Goal: Check status: Check status

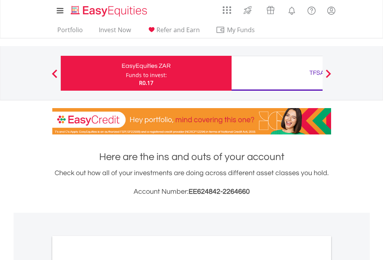
click at [126, 73] on div "Funds to invest:" at bounding box center [146, 75] width 41 height 8
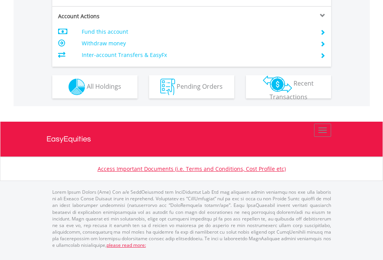
scroll to position [757, 0]
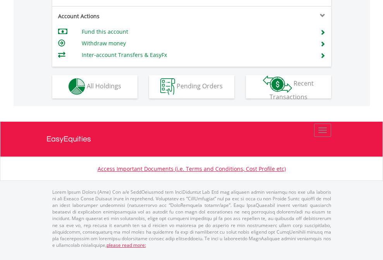
scroll to position [724, 0]
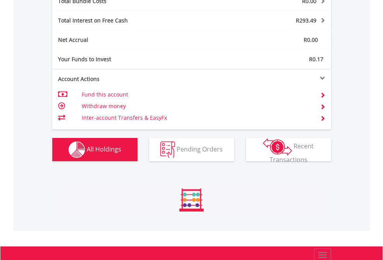
scroll to position [907, 0]
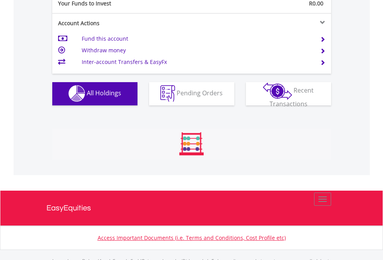
scroll to position [766, 0]
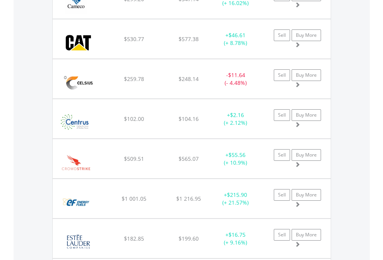
scroll to position [74, 122]
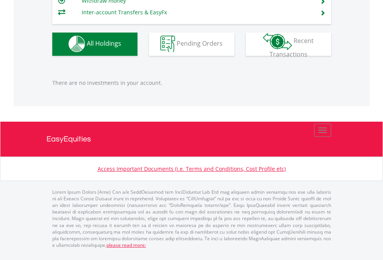
scroll to position [74, 122]
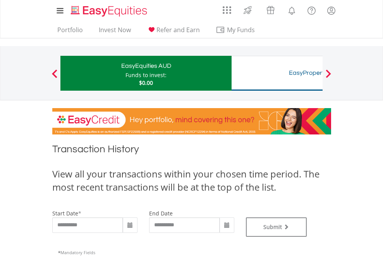
type input "**********"
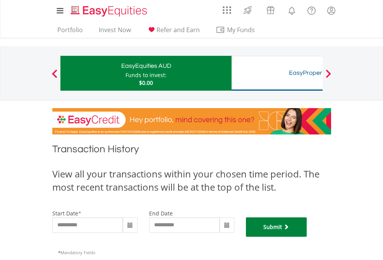
click at [307, 236] on button "Submit" at bounding box center [276, 226] width 61 height 19
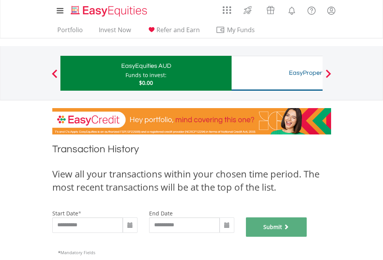
scroll to position [314, 0]
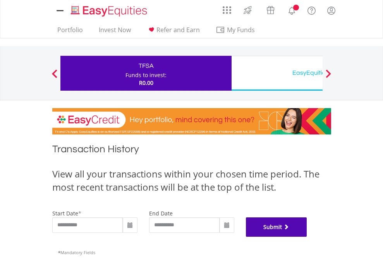
click at [307, 236] on button "Submit" at bounding box center [276, 226] width 61 height 19
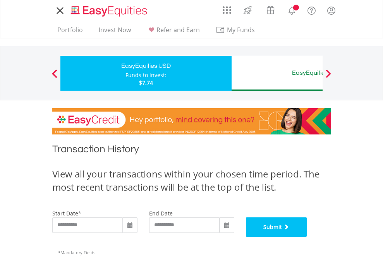
click at [307, 236] on button "Submit" at bounding box center [276, 226] width 61 height 19
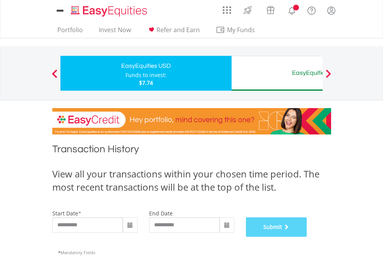
scroll to position [314, 0]
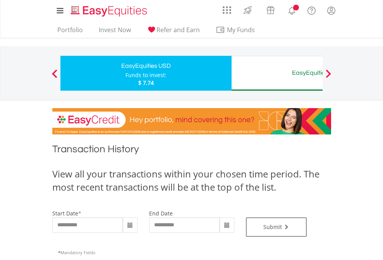
click at [277, 73] on div "EasyEquities AUD" at bounding box center [316, 72] width 161 height 11
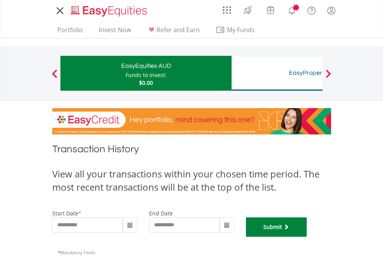
click at [307, 236] on button "Submit" at bounding box center [276, 226] width 61 height 19
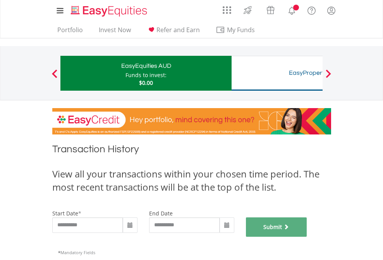
scroll to position [314, 0]
